Goal: Check status: Check status

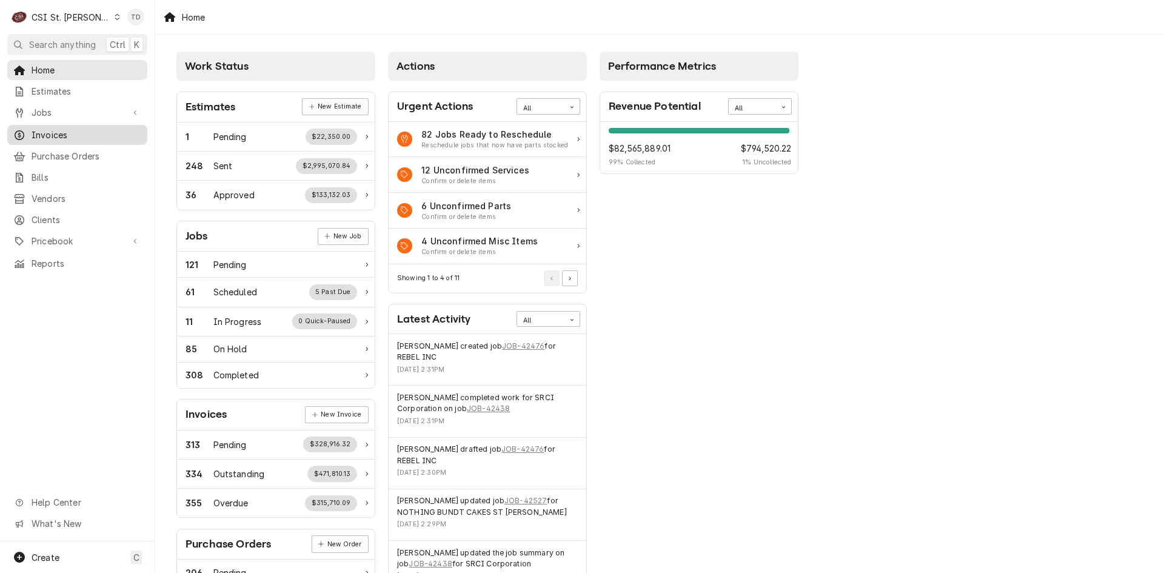
click at [105, 133] on span "Invoices" at bounding box center [87, 134] width 110 height 13
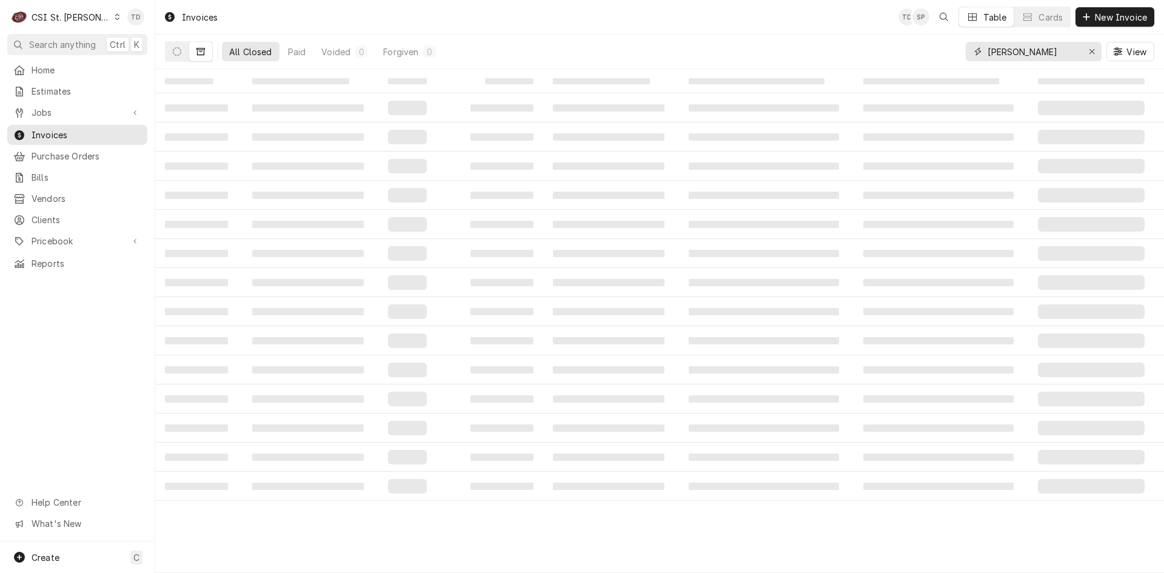
click at [1030, 52] on input "[PERSON_NAME]" at bounding box center [1032, 51] width 91 height 19
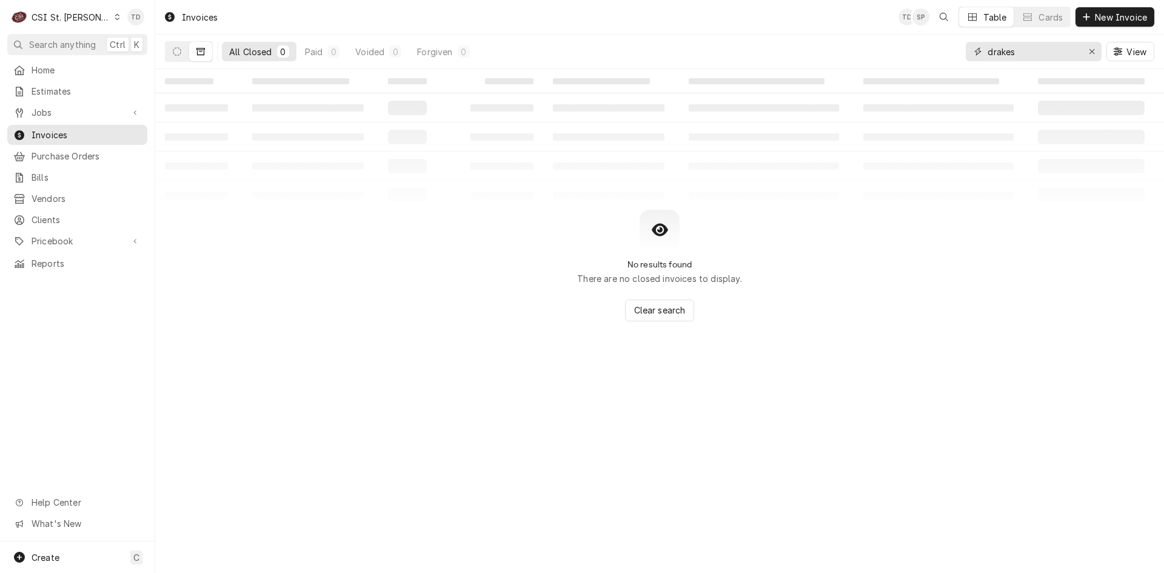
type input "drakes"
